Goal: Task Accomplishment & Management: Manage account settings

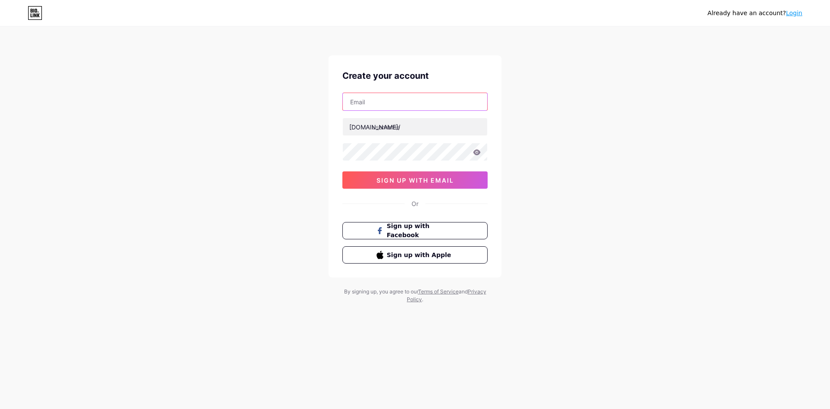
click at [380, 98] on input "text" at bounding box center [415, 101] width 144 height 17
click at [407, 183] on span "sign up with email" at bounding box center [415, 179] width 77 height 7
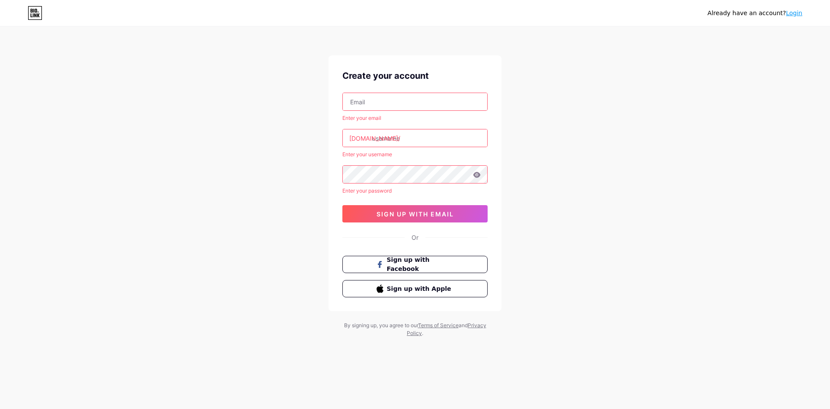
click at [37, 14] on icon at bounding box center [35, 13] width 15 height 14
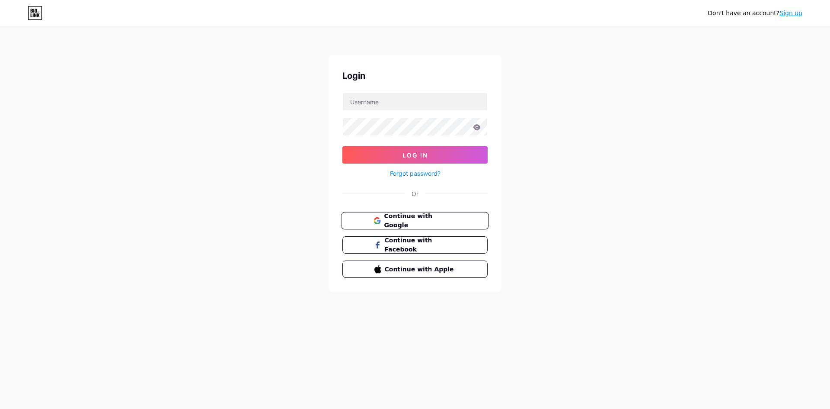
click at [444, 224] on span "Continue with Google" at bounding box center [420, 220] width 72 height 19
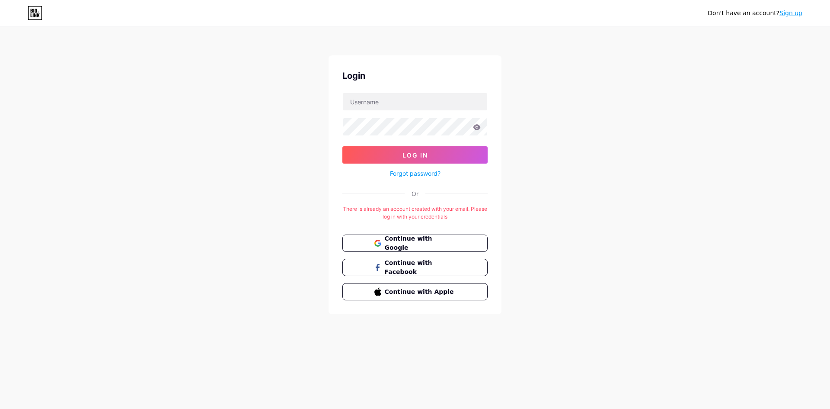
click at [416, 173] on link "Forgot password?" at bounding box center [415, 173] width 51 height 9
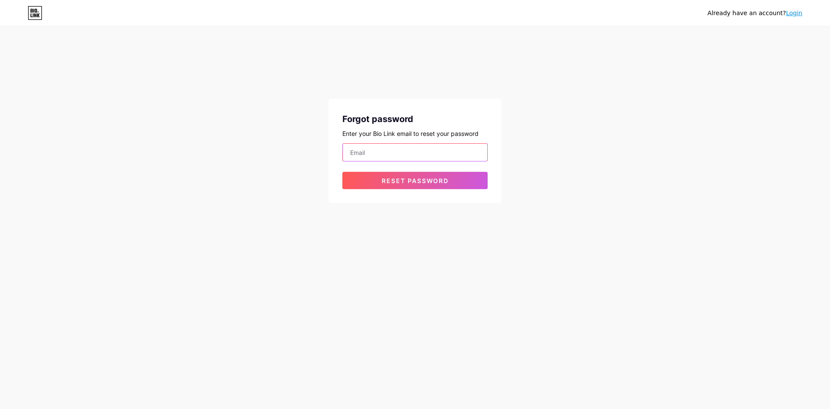
click at [411, 157] on input "email" at bounding box center [415, 152] width 144 height 17
type input "22050EBes@cotham.bristol.sch.uk"
click at [342, 172] on button "Reset password" at bounding box center [414, 180] width 145 height 17
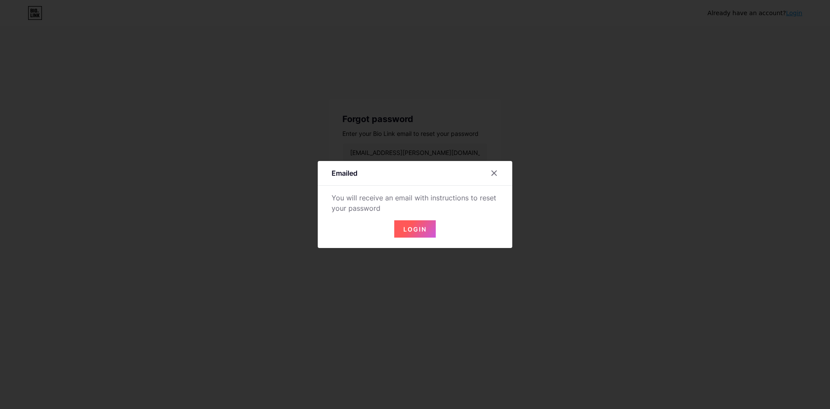
click at [415, 222] on button "Login" at bounding box center [415, 228] width 42 height 17
